Goal: Task Accomplishment & Management: Use online tool/utility

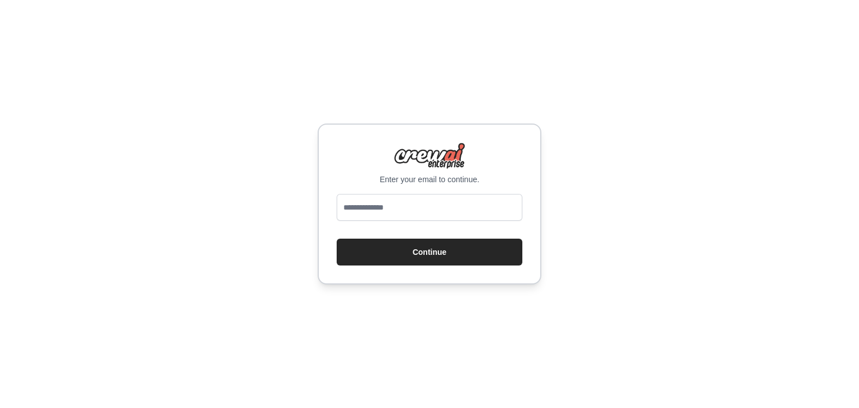
click at [424, 197] on input "email" at bounding box center [430, 207] width 186 height 27
type input "**********"
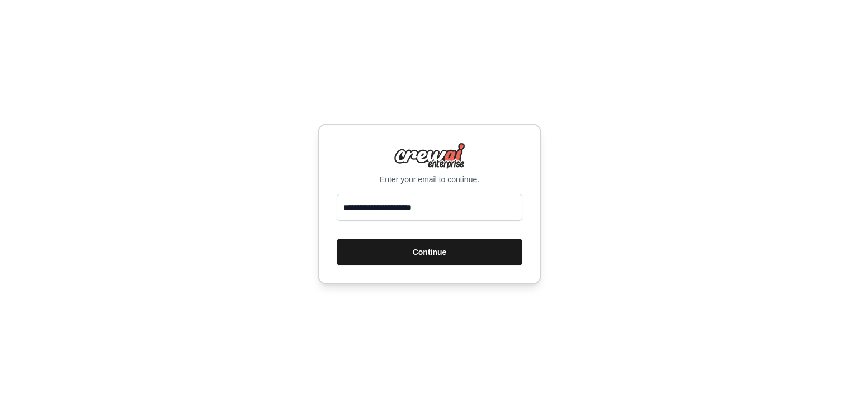
click at [438, 245] on button "Continue" at bounding box center [430, 252] width 186 height 27
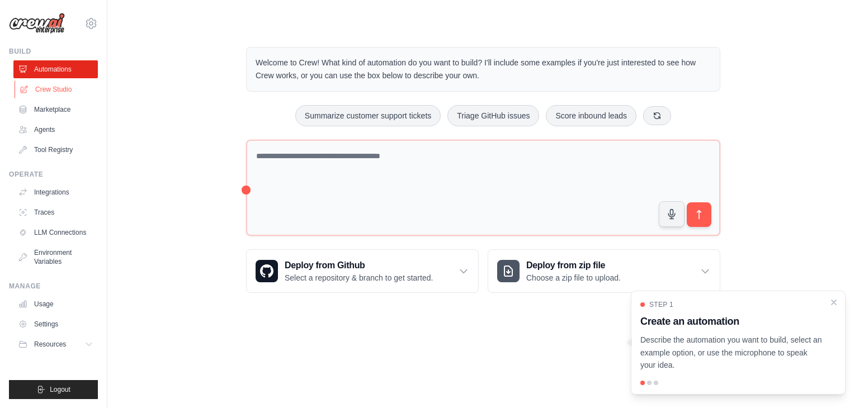
click at [58, 89] on link "Crew Studio" at bounding box center [57, 90] width 84 height 18
